Goal: Task Accomplishment & Management: Use online tool/utility

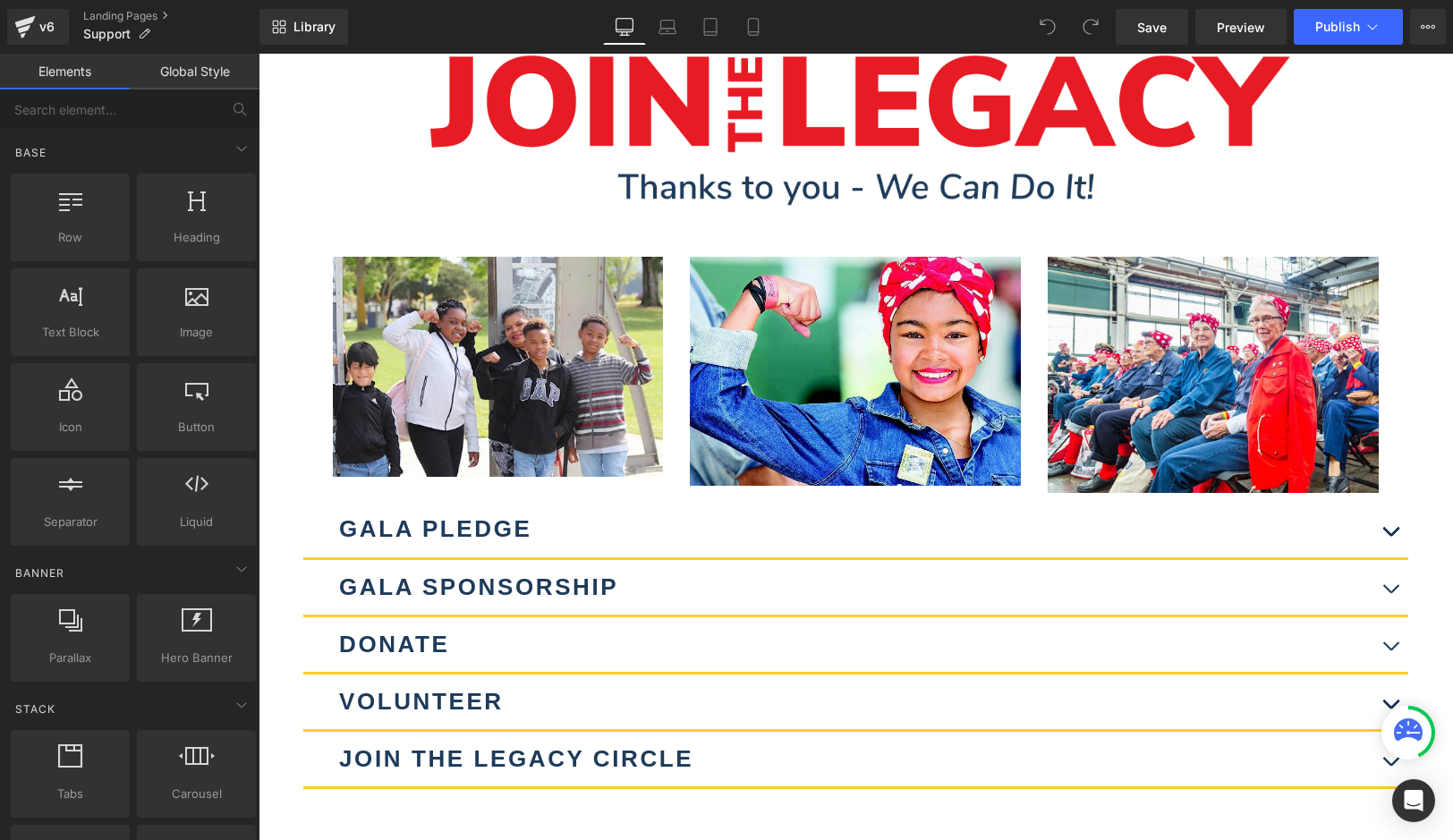
scroll to position [252, 0]
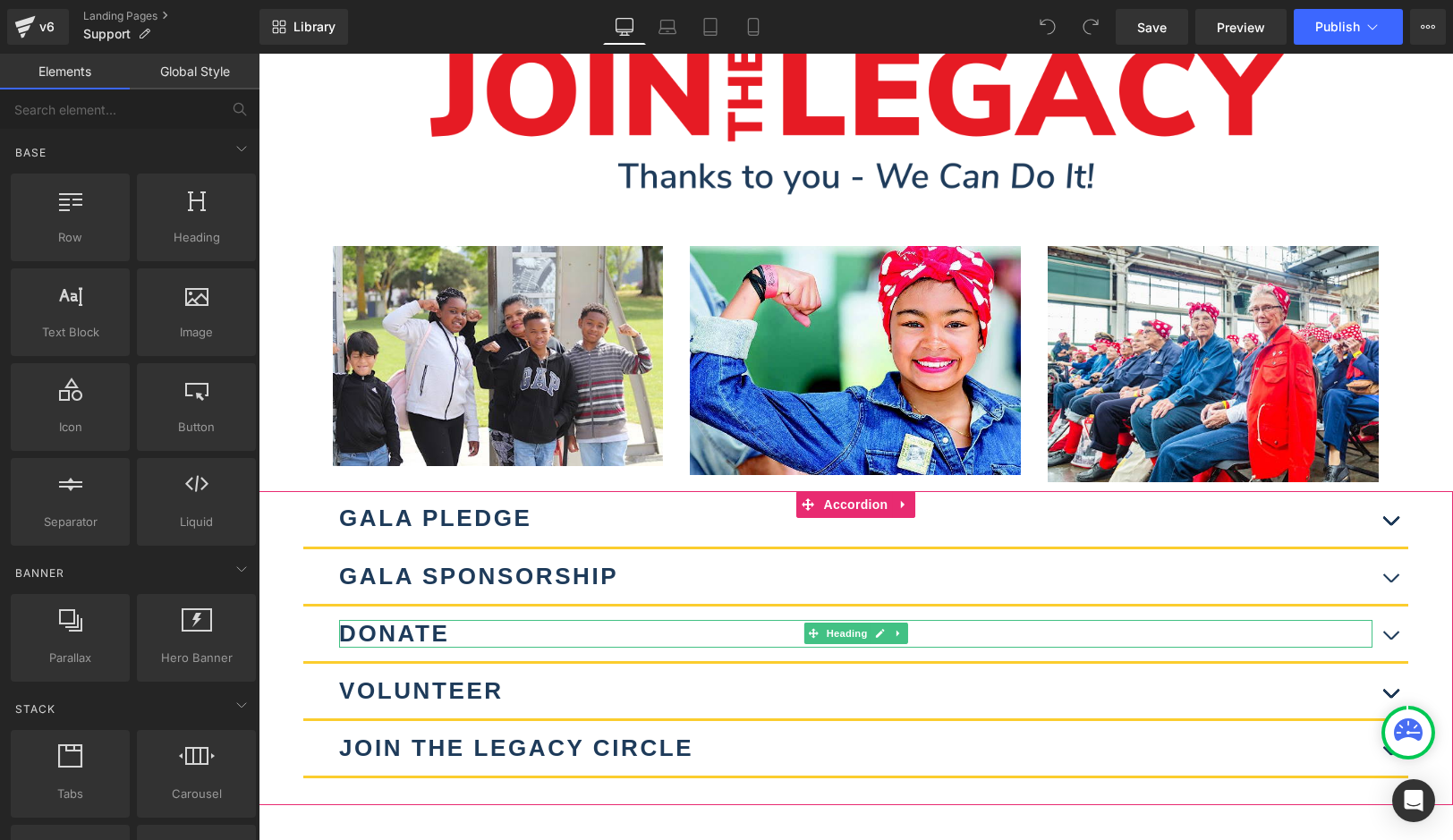
click at [657, 620] on h2 "DONATE" at bounding box center [856, 634] width 1033 height 28
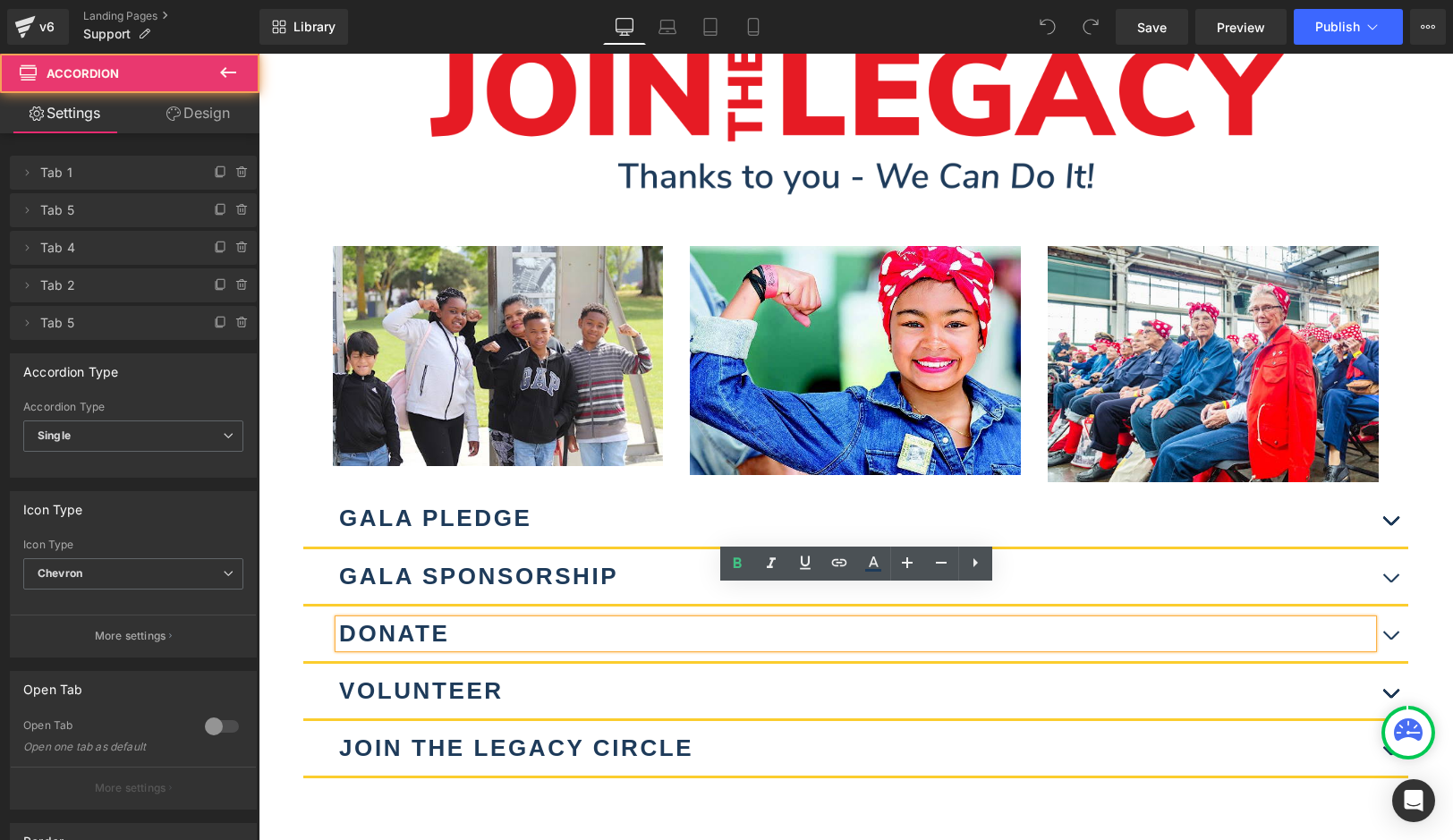
click at [1387, 606] on button "button" at bounding box center [1390, 633] width 36 height 55
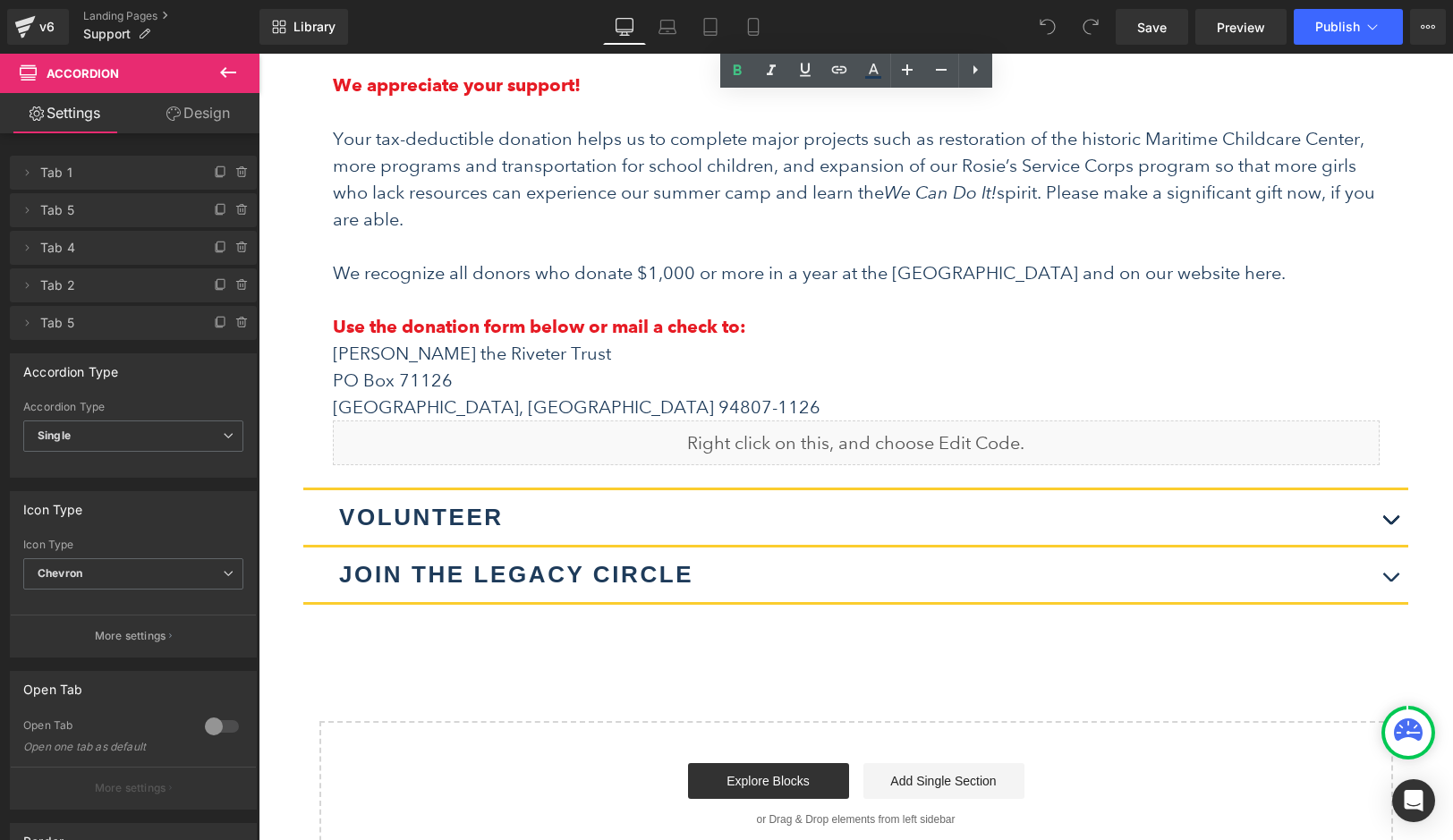
scroll to position [927, 0]
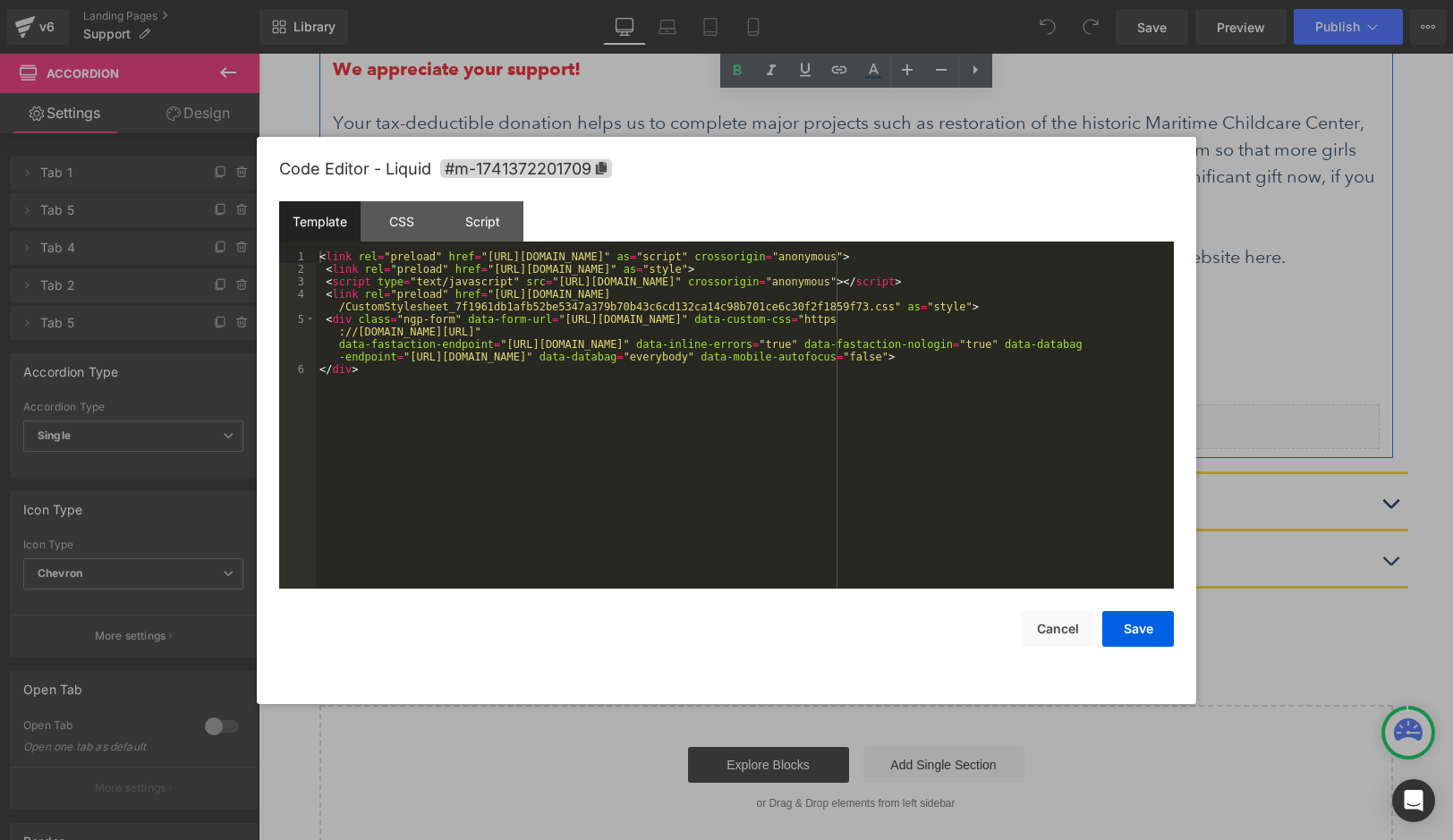
click at [876, 415] on icon at bounding box center [875, 419] width 9 height 9
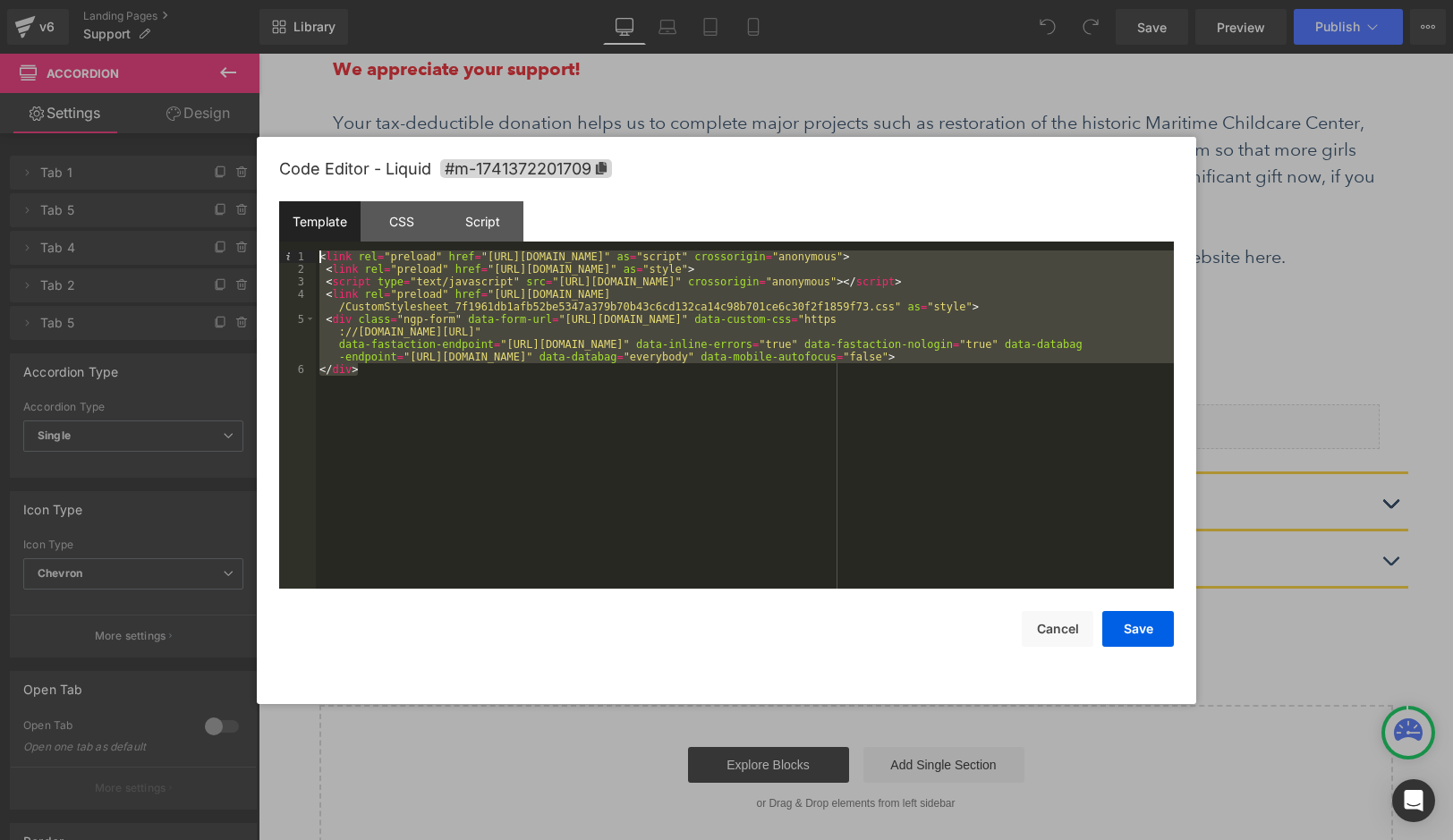
drag, startPoint x: 387, startPoint y: 364, endPoint x: 321, endPoint y: 260, distance: 123.2
click at [321, 260] on div "< link rel = "preload" href = "[URL][DOMAIN_NAME]" as = "script" crossorigin = …" at bounding box center [744, 432] width 858 height 363
click at [1057, 619] on button "Cancel" at bounding box center [1057, 629] width 71 height 36
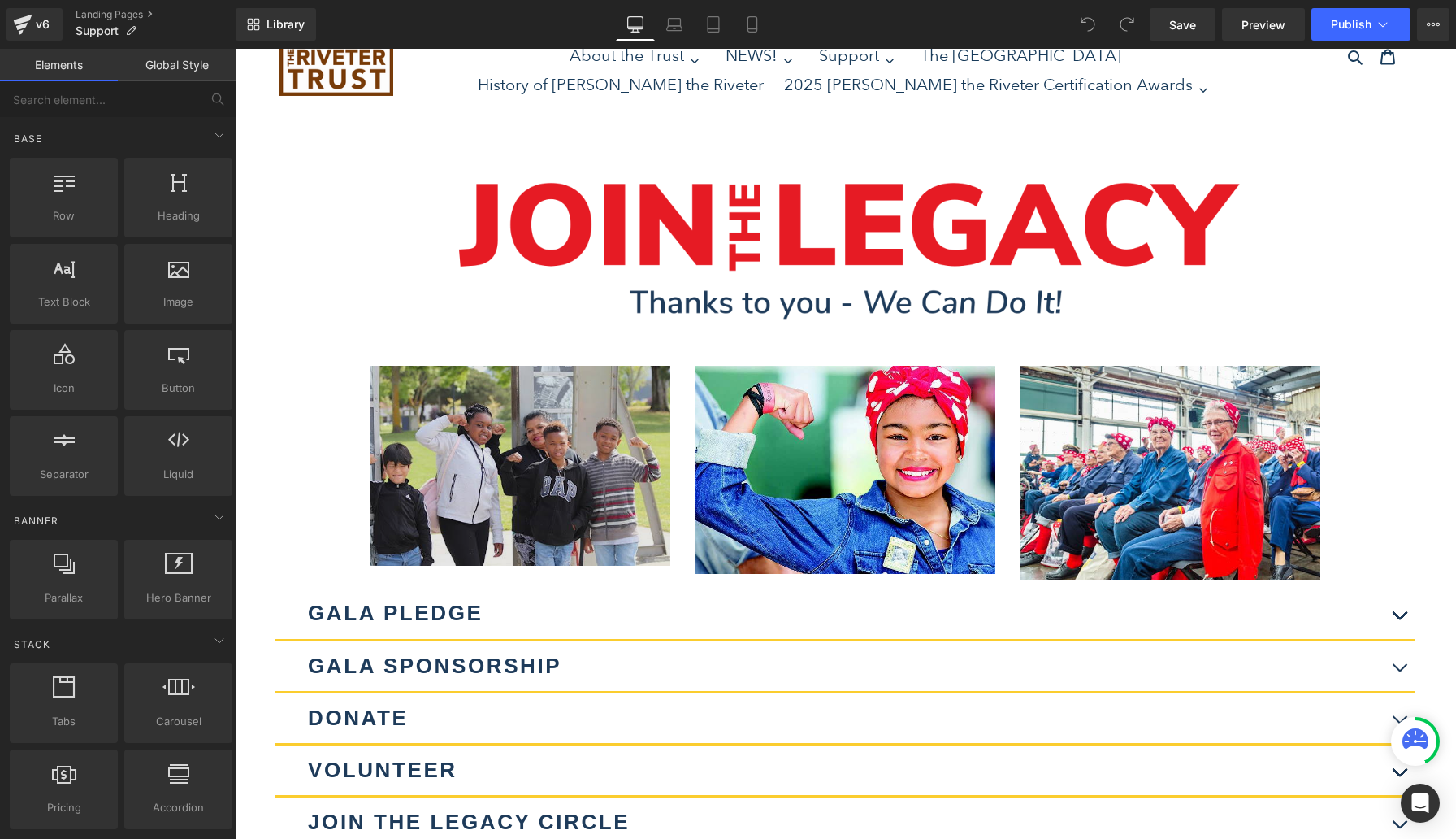
scroll to position [134, 0]
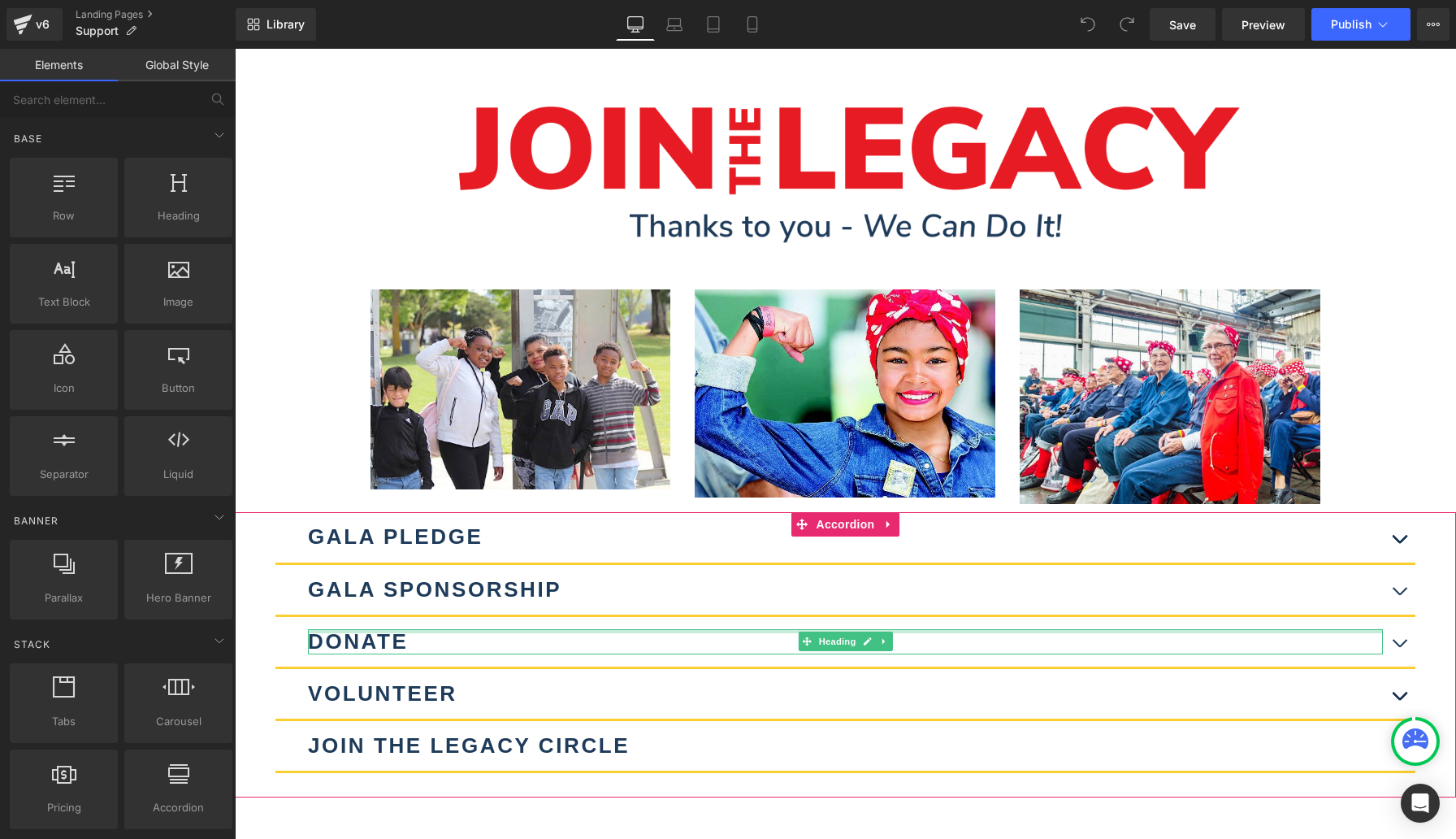
click at [610, 631] on div "DONATE Heading" at bounding box center [845, 642] width 1075 height 25
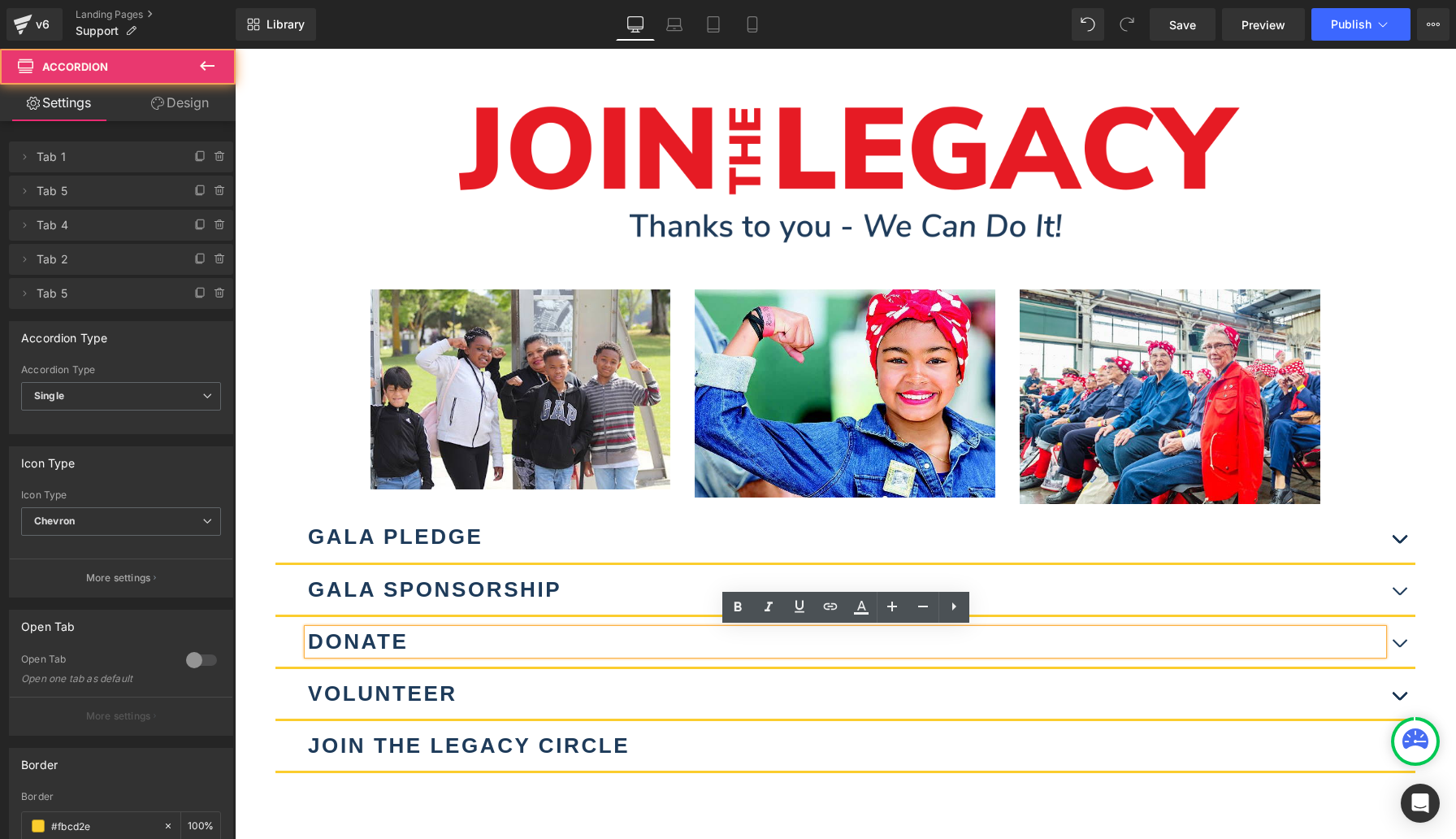
click at [1407, 634] on button "button" at bounding box center [1399, 641] width 32 height 50
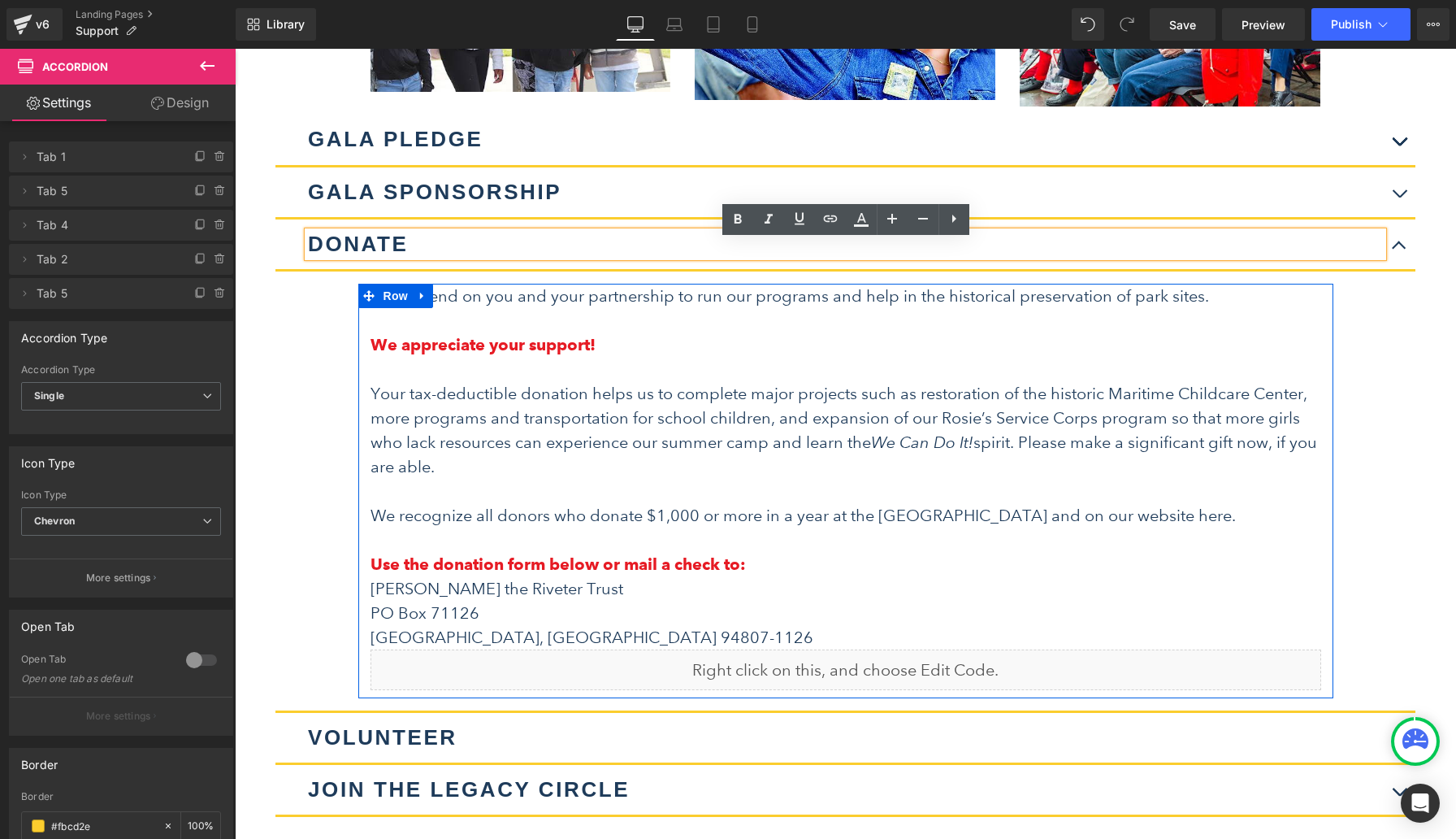
scroll to position [534, 0]
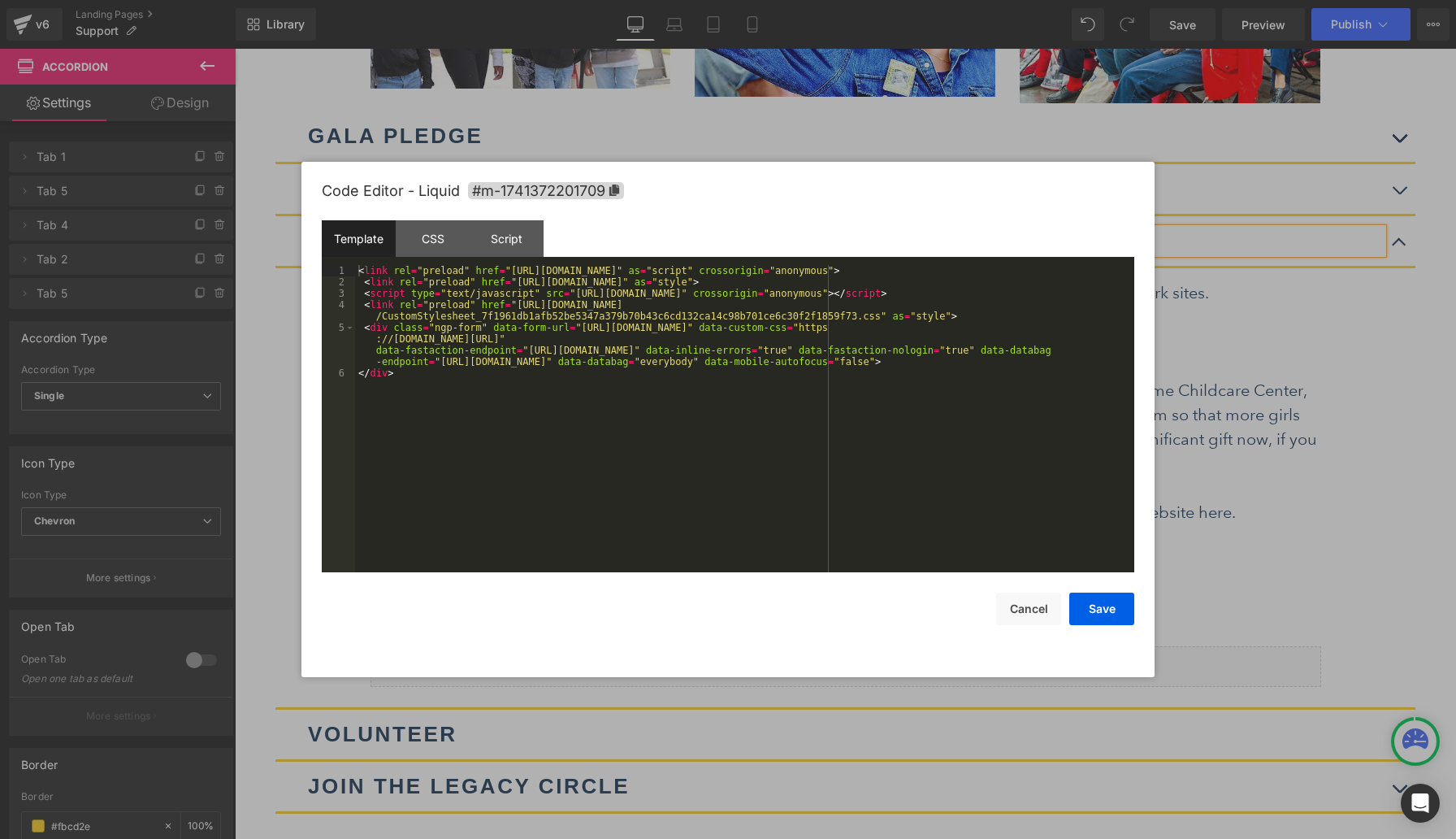
click at [851, 0] on div "You are previewing how the will restyle your page. You can not edit Elements in…" at bounding box center [728, 0] width 1456 height 0
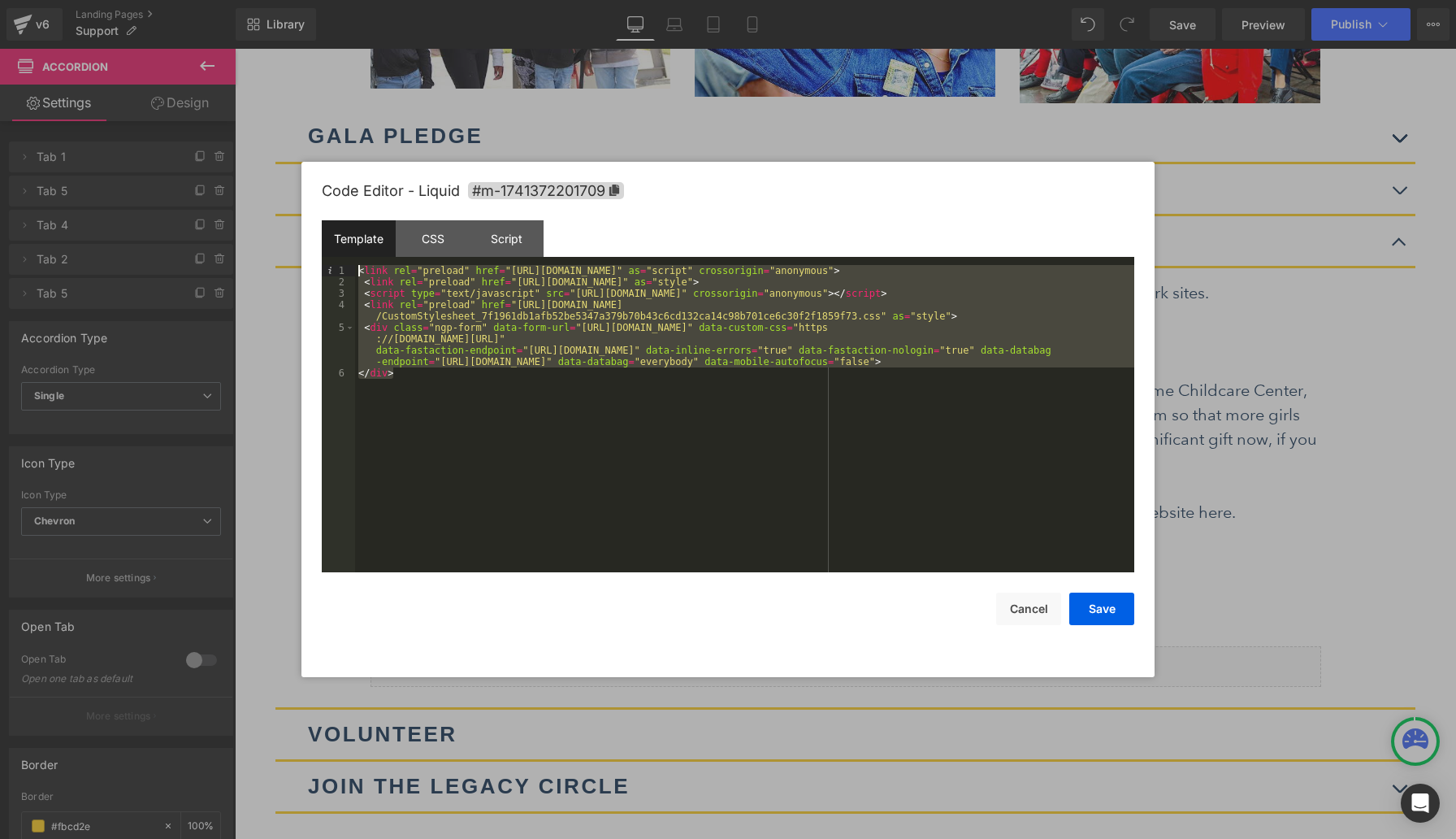
drag, startPoint x: 414, startPoint y: 377, endPoint x: 351, endPoint y: 273, distance: 121.6
click at [351, 273] on pre "1 2 3 4 5 6 < link rel = "preload" href = "https://static.everyaction.com/ea-ac…" at bounding box center [728, 418] width 813 height 307
click at [1027, 613] on button "Cancel" at bounding box center [1029, 608] width 65 height 32
